Goal: Transaction & Acquisition: Purchase product/service

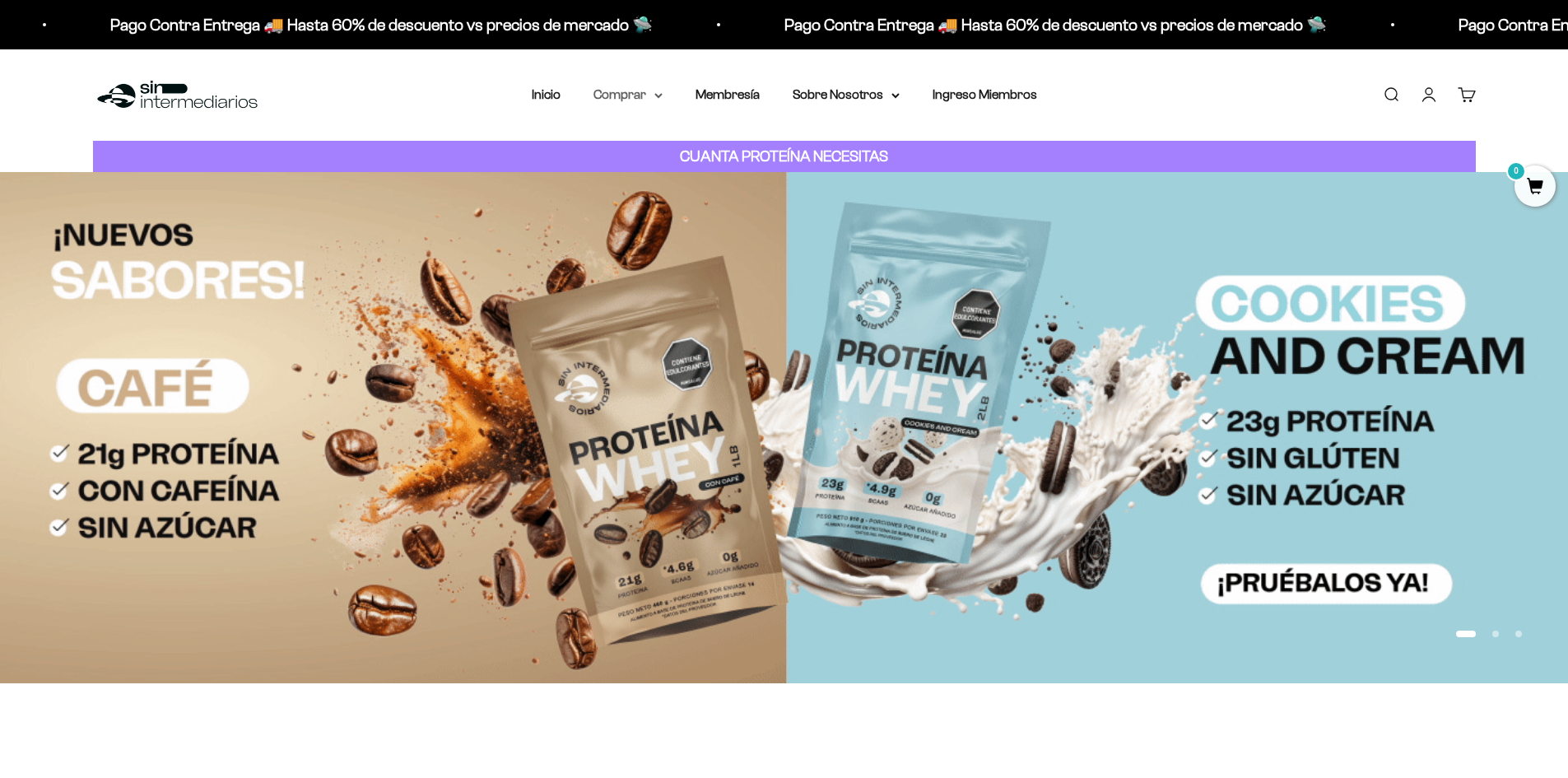
click at [621, 89] on summary "Comprar" at bounding box center [628, 95] width 69 height 21
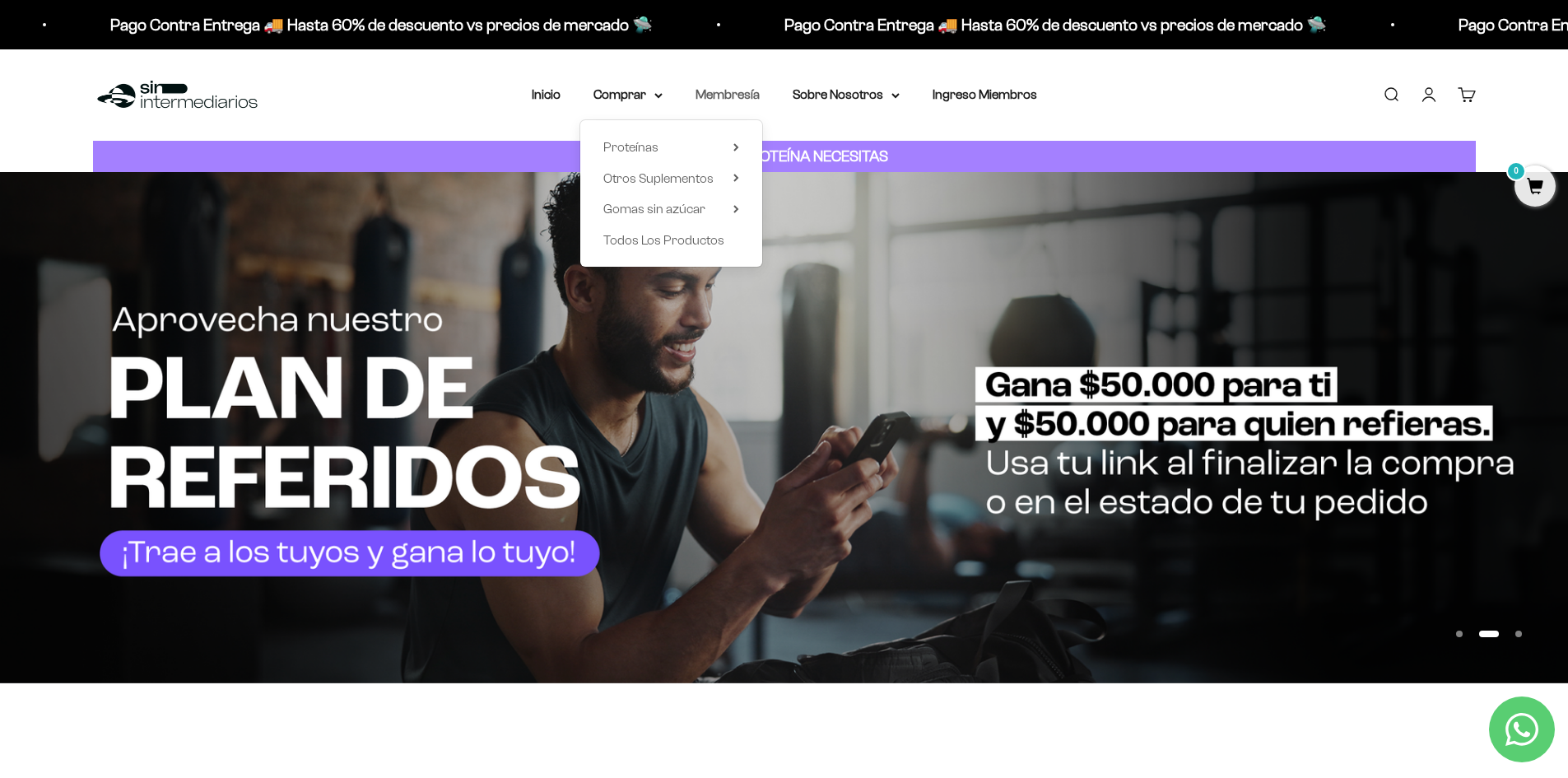
click at [751, 94] on link "Membresía" at bounding box center [727, 94] width 64 height 14
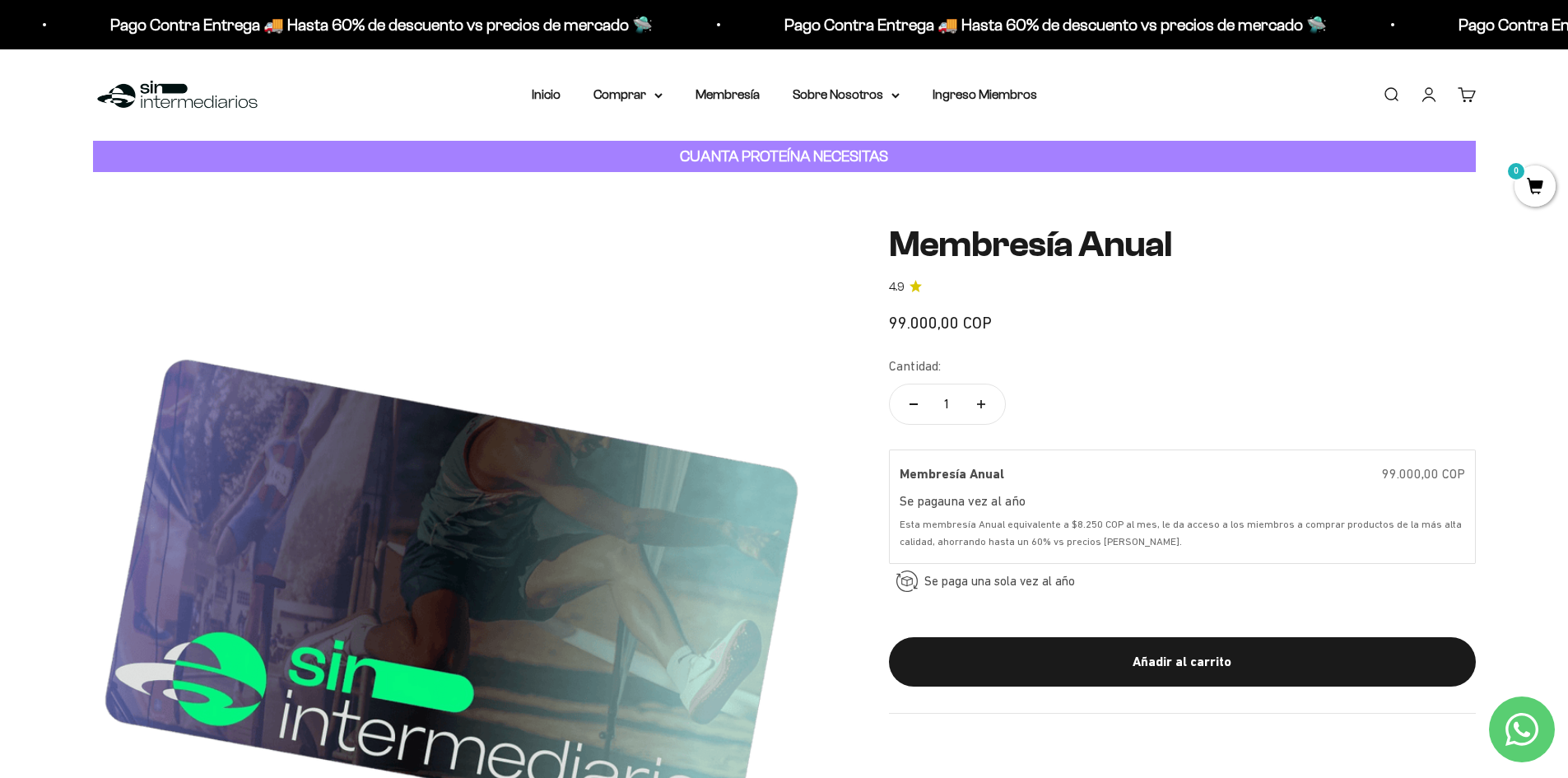
click at [624, 108] on div "Menú [GEOGRAPHIC_DATA] Inicio Comprar Proteínas Ver Todos Whey Iso Vegan Pancak…" at bounding box center [784, 95] width 1568 height 91
click at [624, 98] on summary "Comprar" at bounding box center [628, 95] width 69 height 21
click at [547, 94] on link "Inicio" at bounding box center [545, 94] width 29 height 14
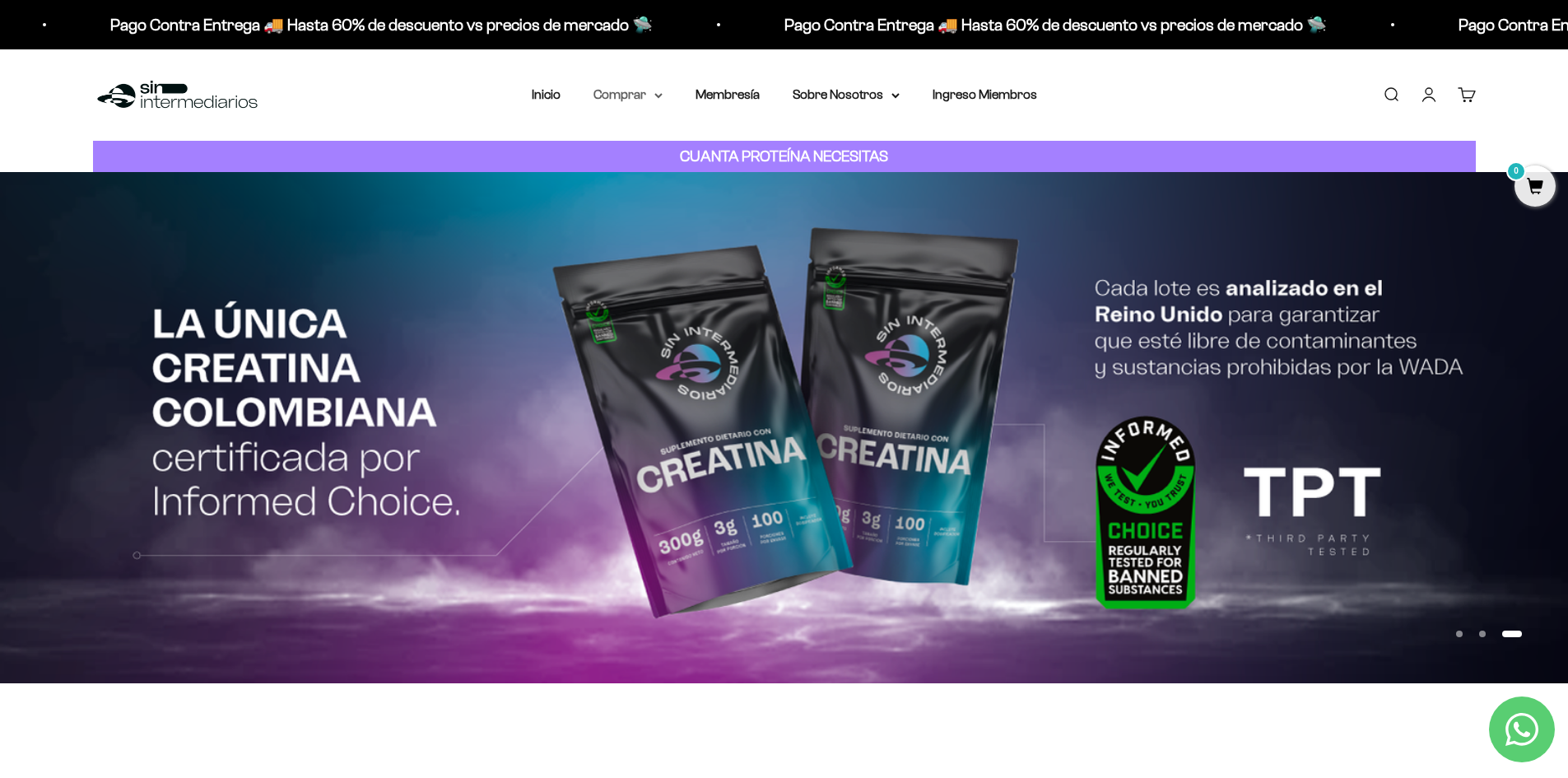
click at [624, 100] on summary "Comprar" at bounding box center [628, 95] width 69 height 21
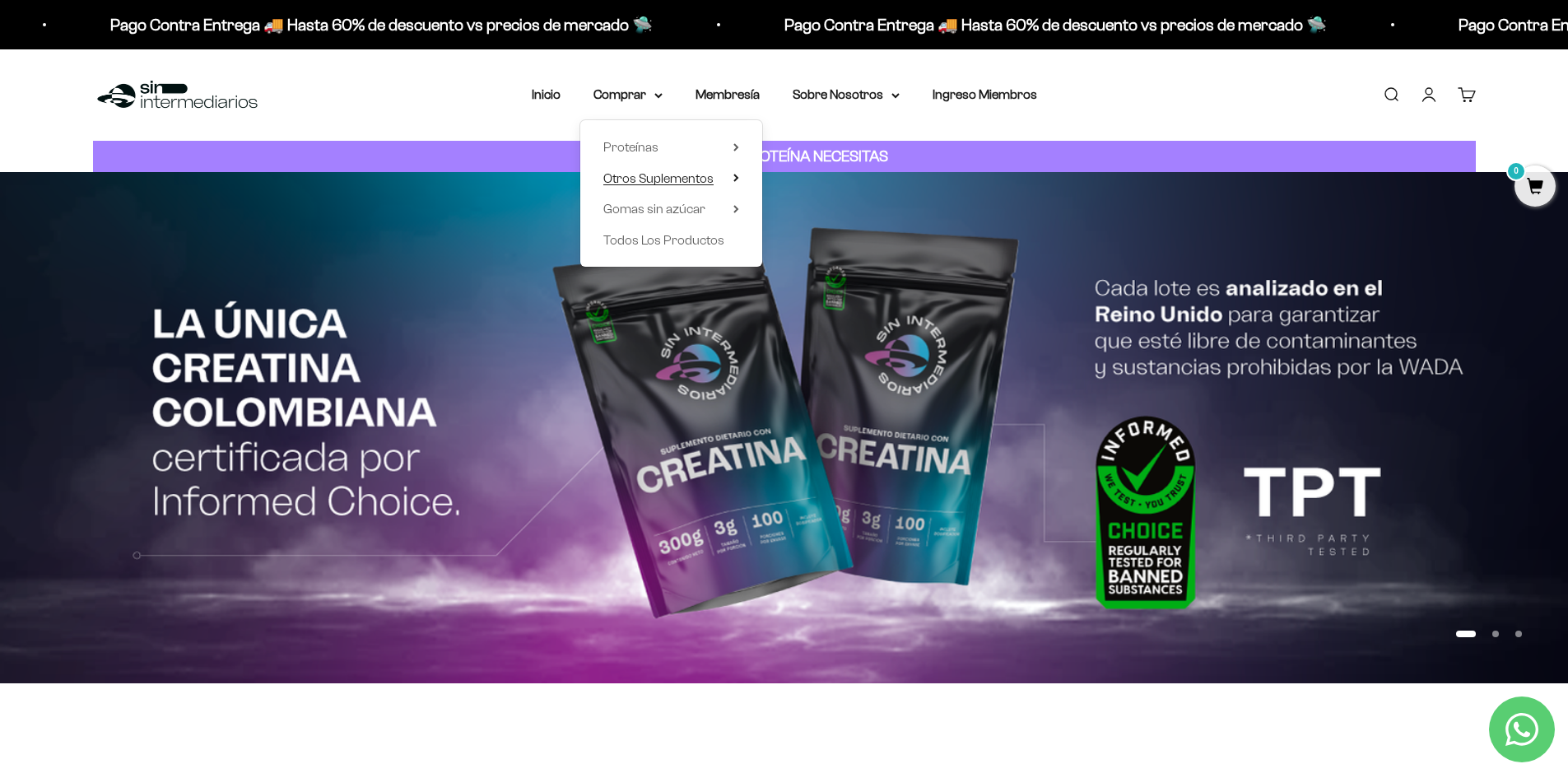
click at [660, 172] on span "Otros Suplementos" at bounding box center [659, 178] width 110 height 14
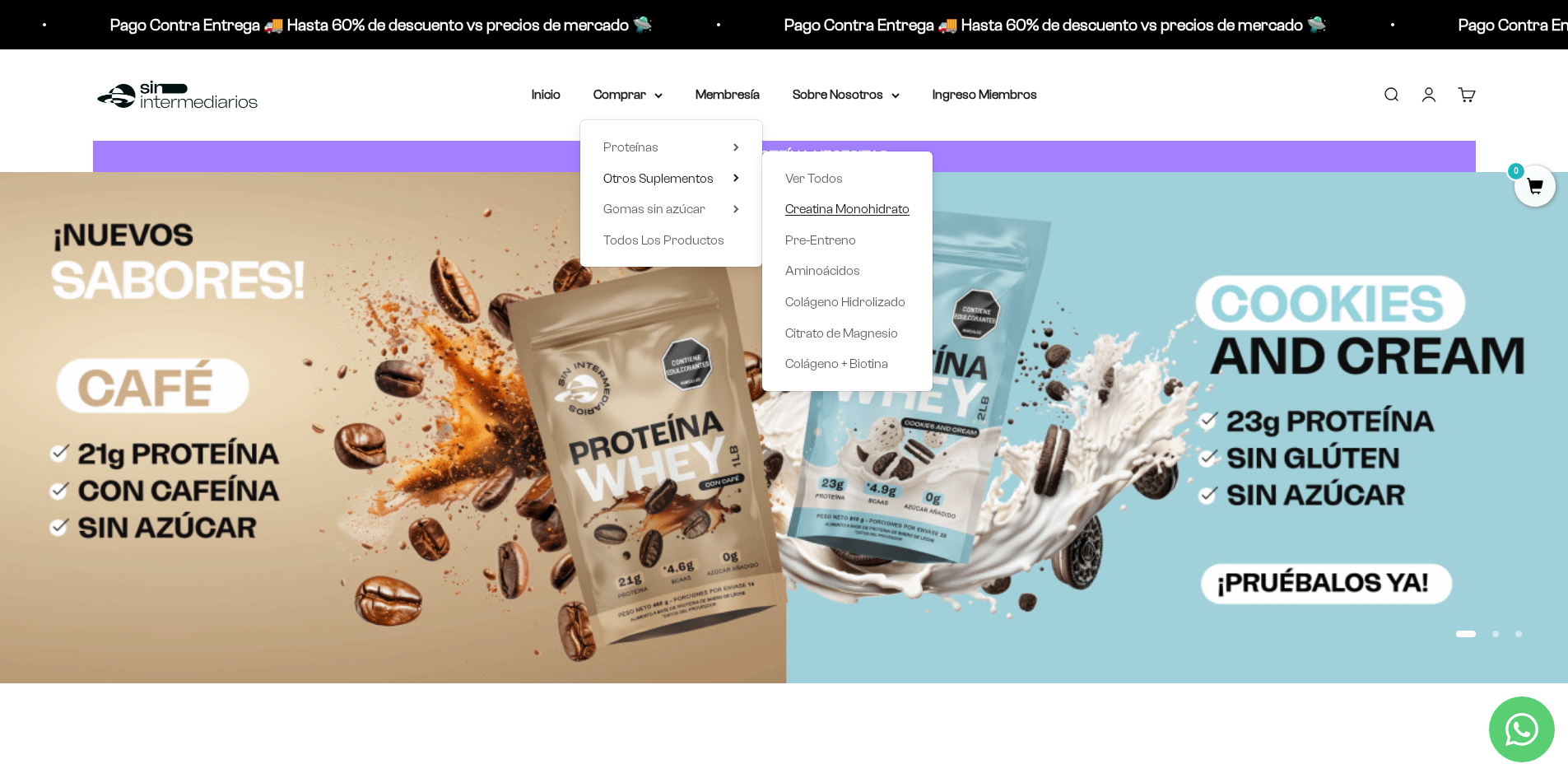
click at [839, 207] on span "Creatina Monohidrato" at bounding box center [847, 209] width 125 height 14
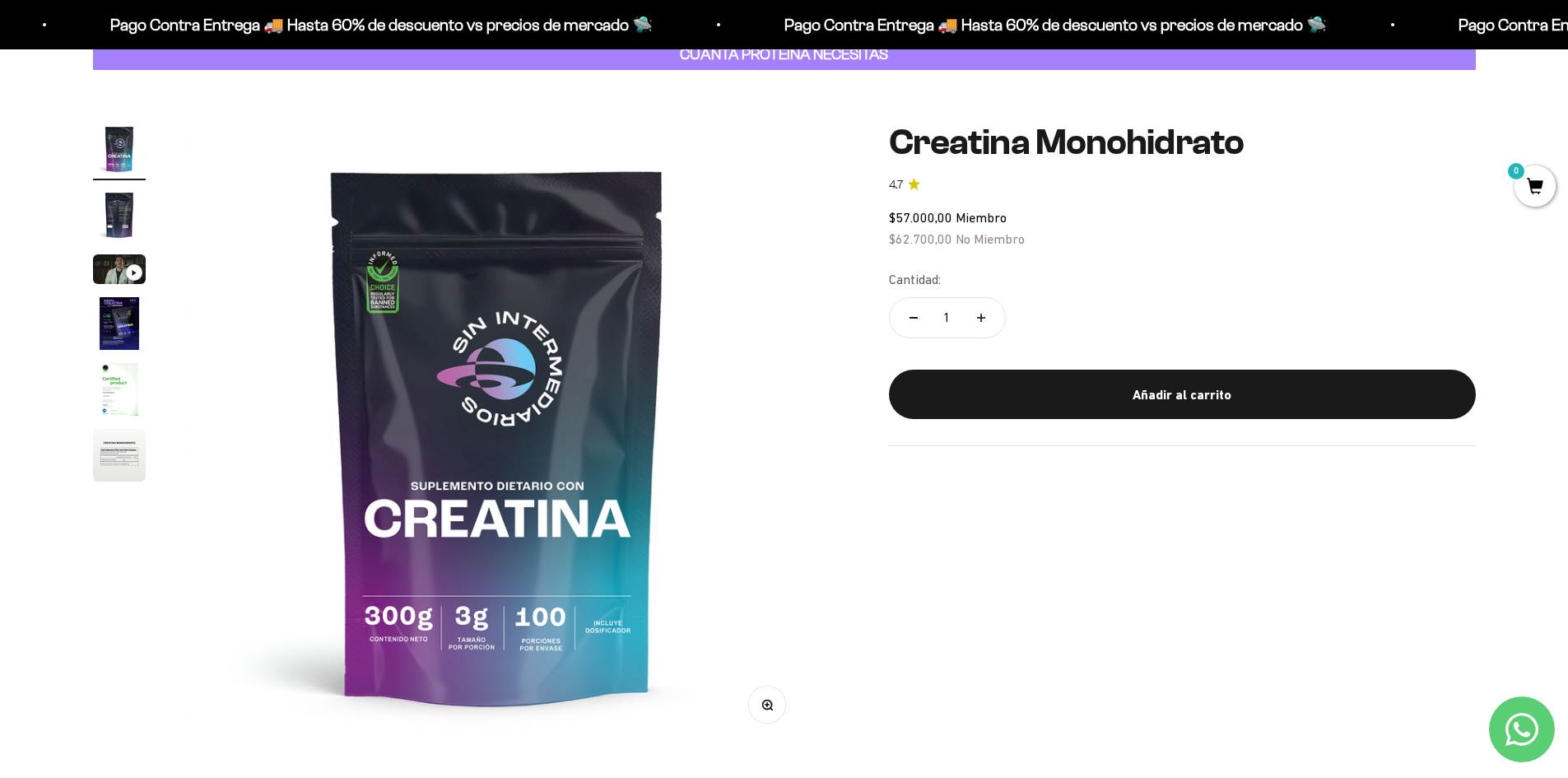
click at [980, 327] on button "Aumentar cantidad" at bounding box center [980, 318] width 47 height 39
type input "2"
